Goal: Task Accomplishment & Management: Manage account settings

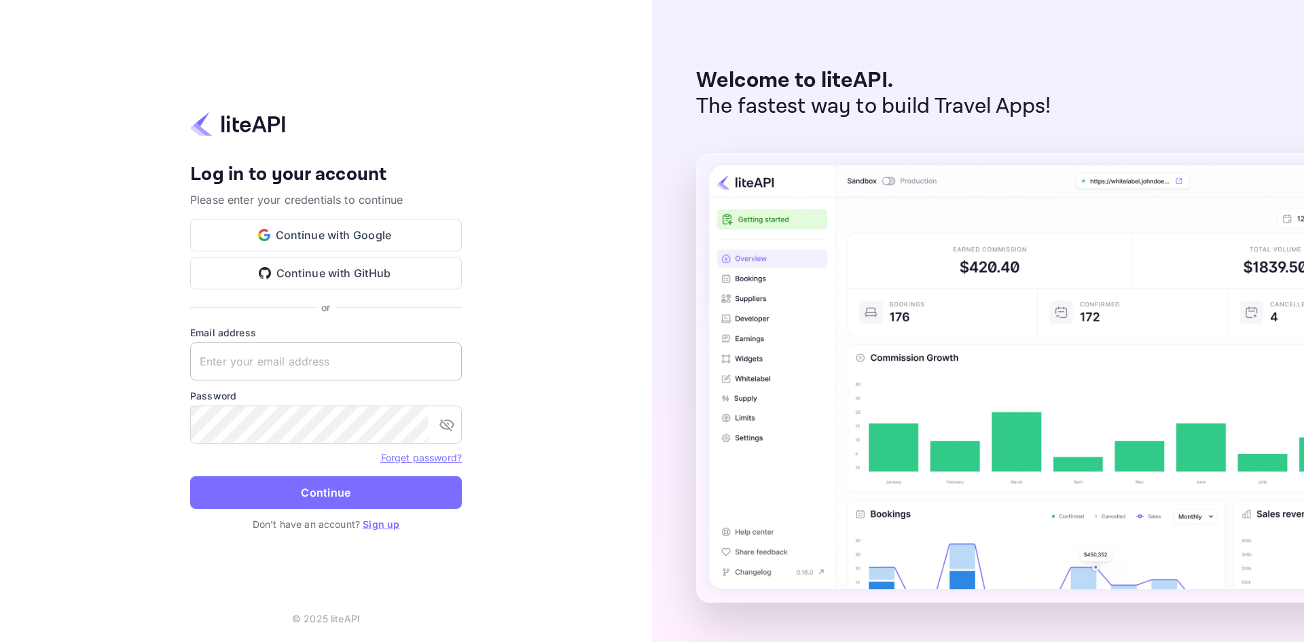
click at [264, 356] on input "text" at bounding box center [326, 361] width 272 height 38
paste input "[EMAIL_ADDRESS][DOMAIN_NAME]"
type input "[EMAIL_ADDRESS][DOMAIN_NAME]"
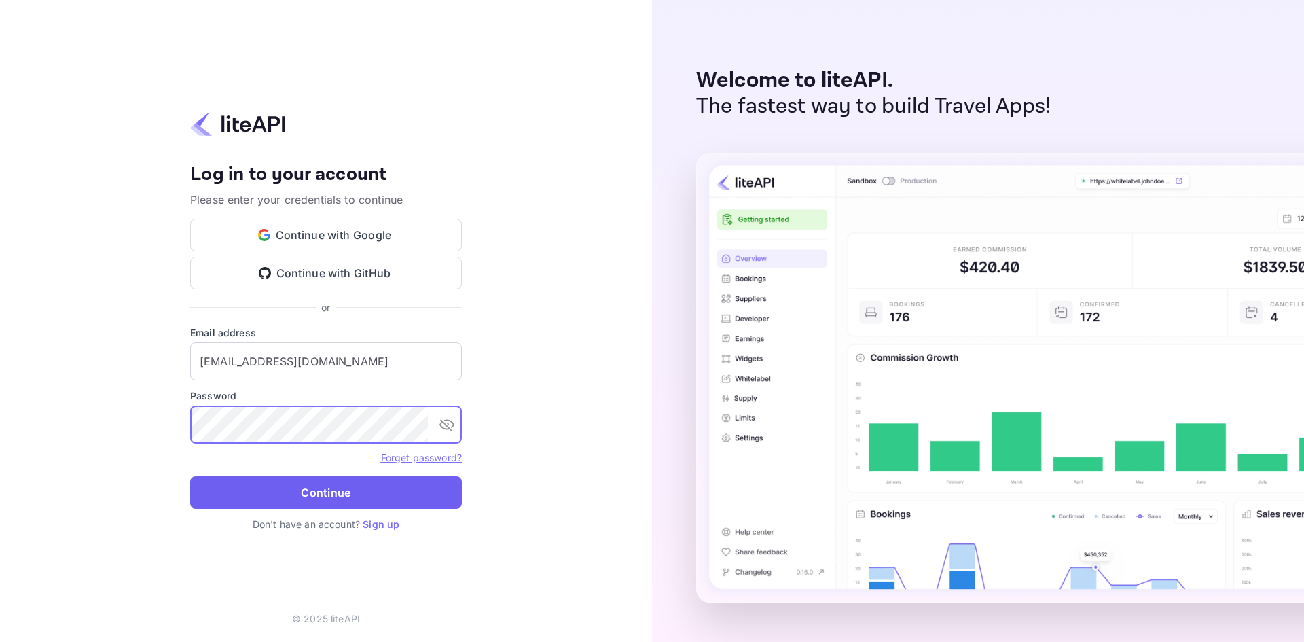
click at [312, 489] on button "Continue" at bounding box center [326, 492] width 272 height 33
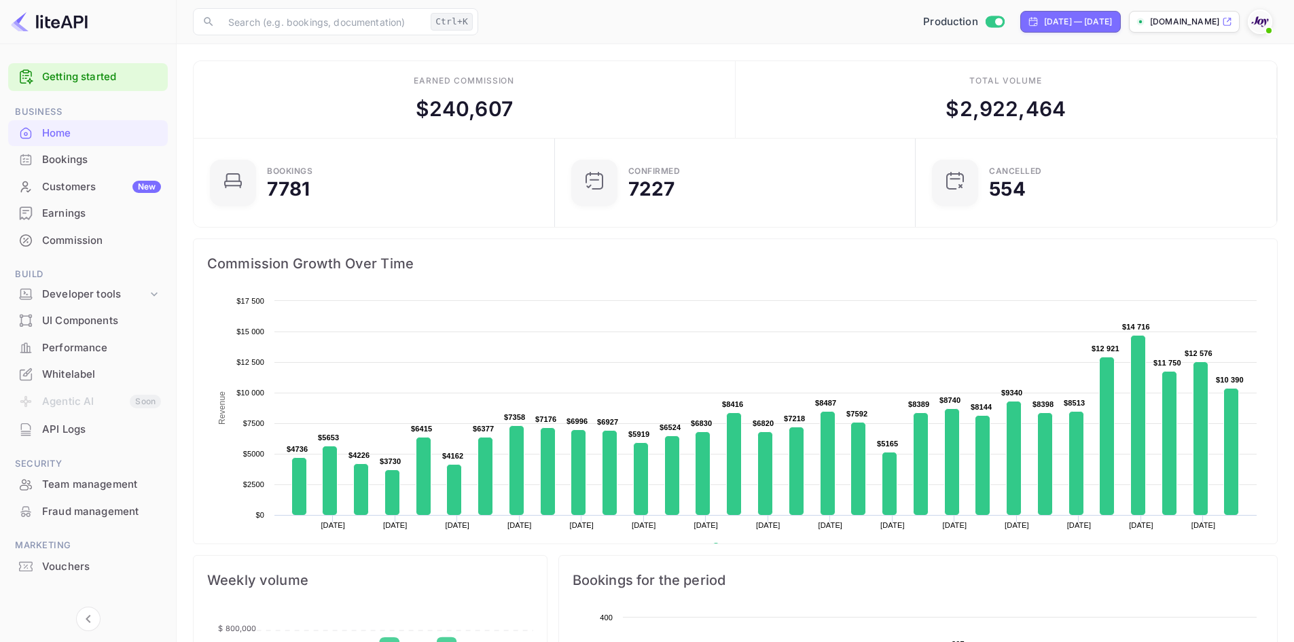
click at [77, 246] on div "Commission" at bounding box center [101, 241] width 119 height 16
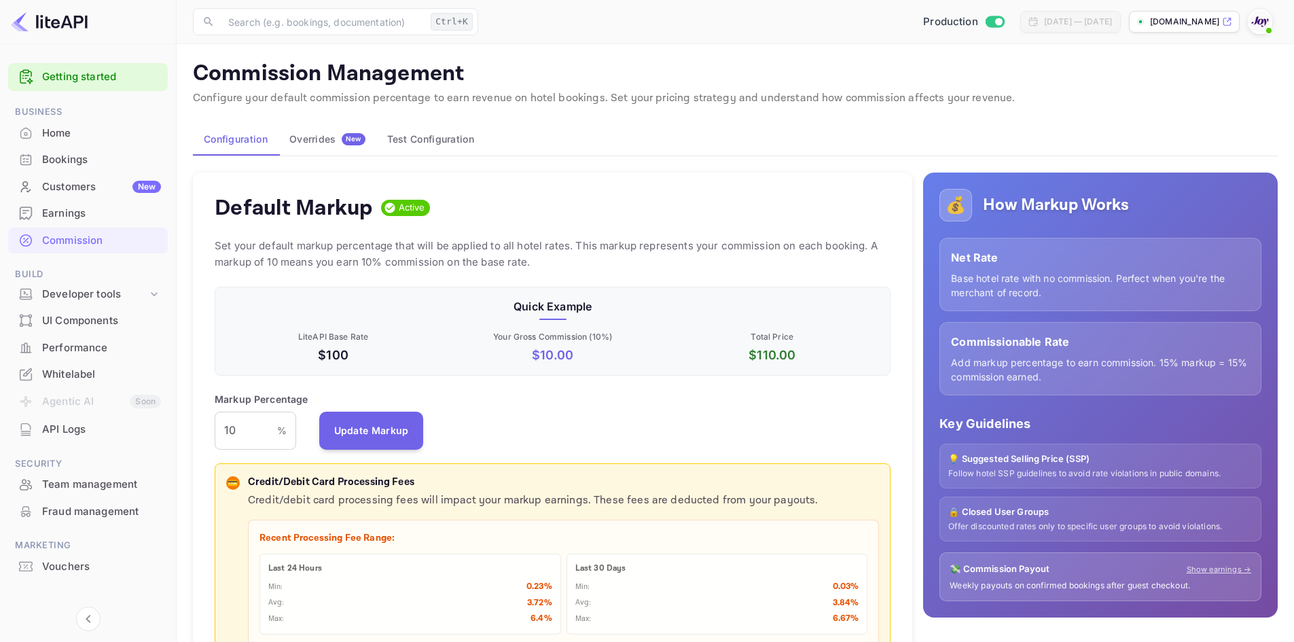
click at [79, 138] on div "Home" at bounding box center [101, 134] width 119 height 16
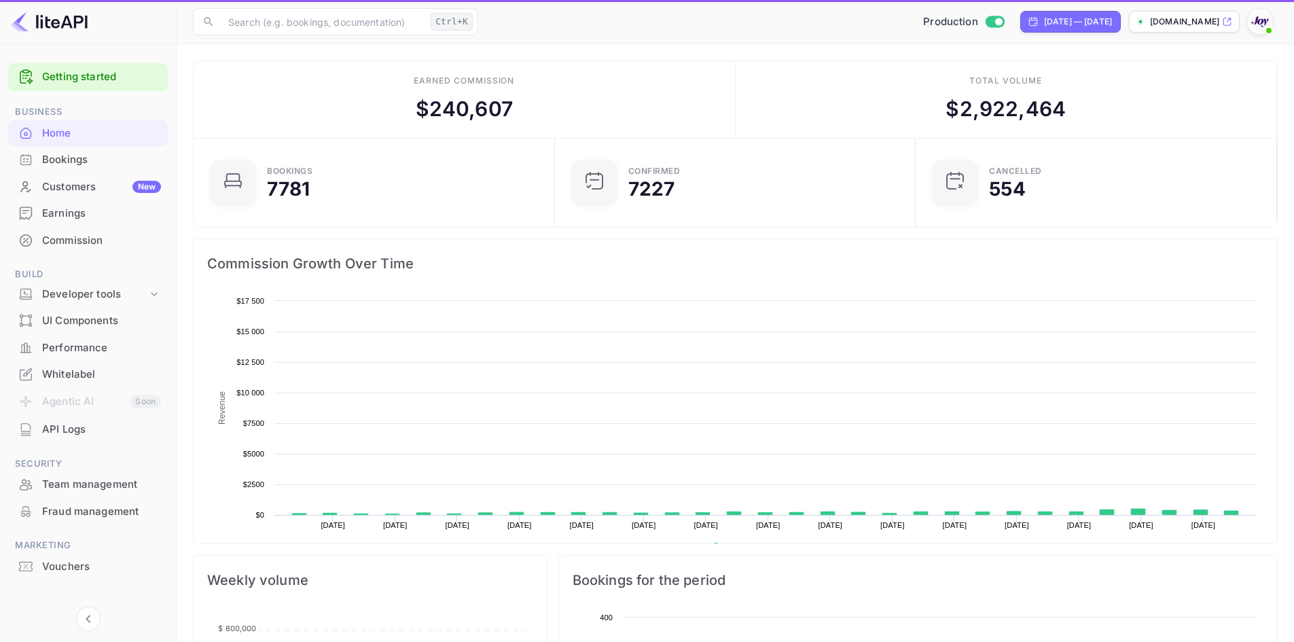
scroll to position [211, 342]
